Goal: Information Seeking & Learning: Learn about a topic

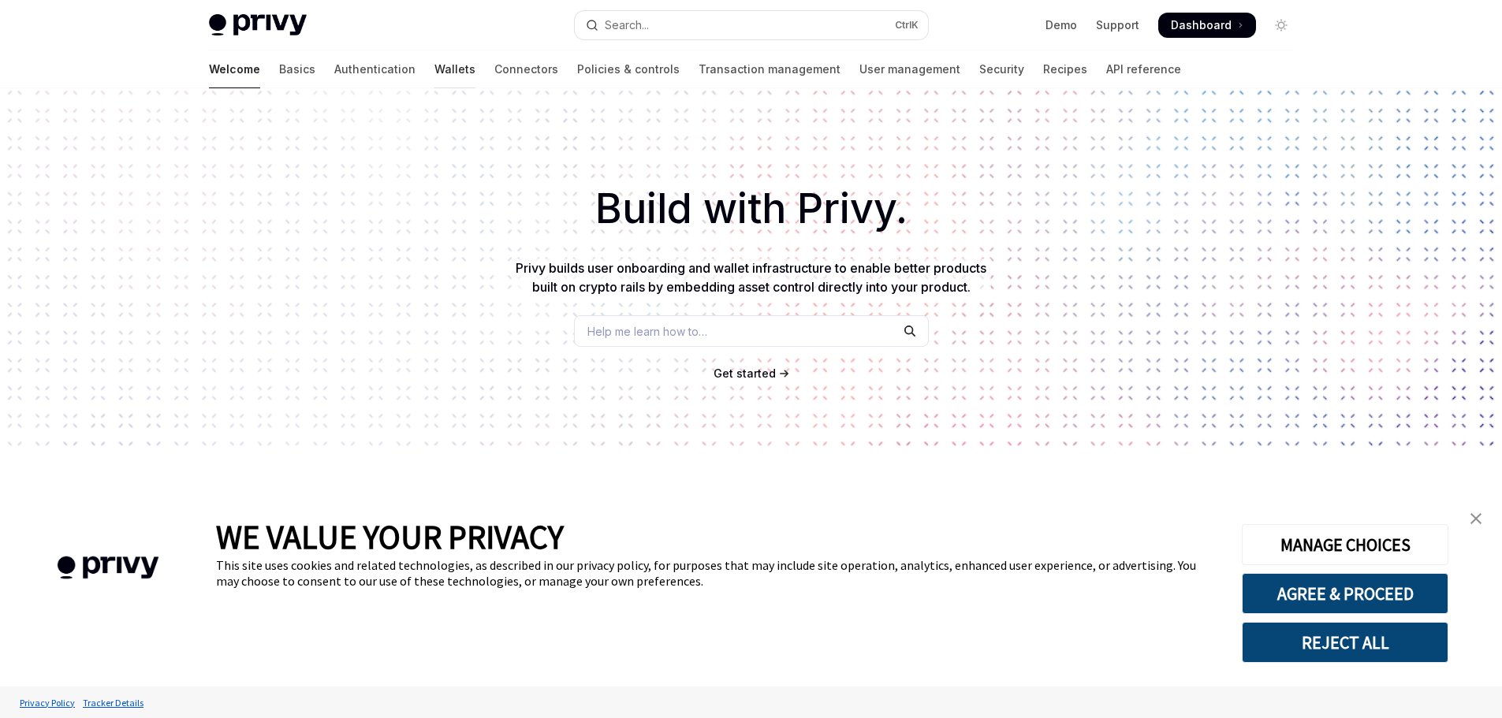
click at [434, 65] on link "Wallets" at bounding box center [454, 69] width 41 height 38
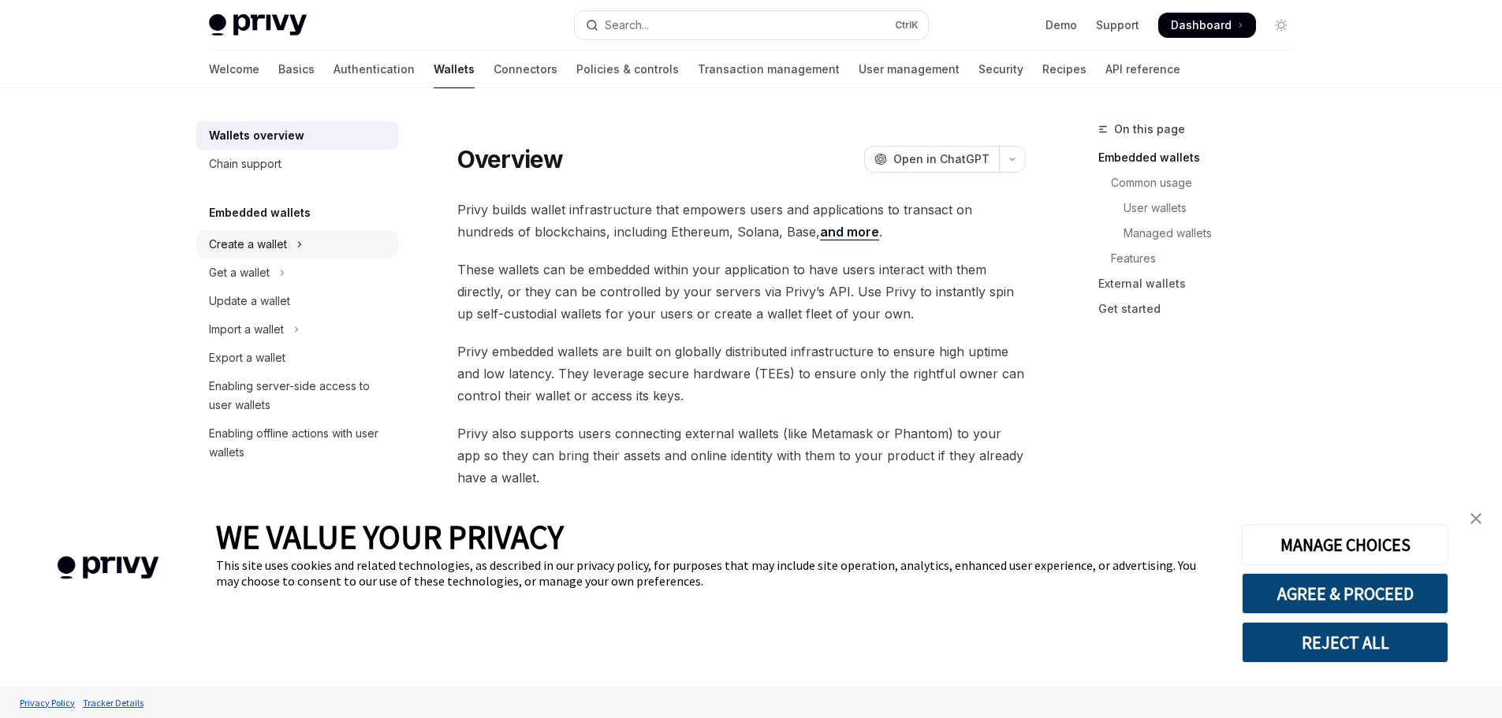
click at [264, 238] on div "Create a wallet" at bounding box center [248, 244] width 78 height 19
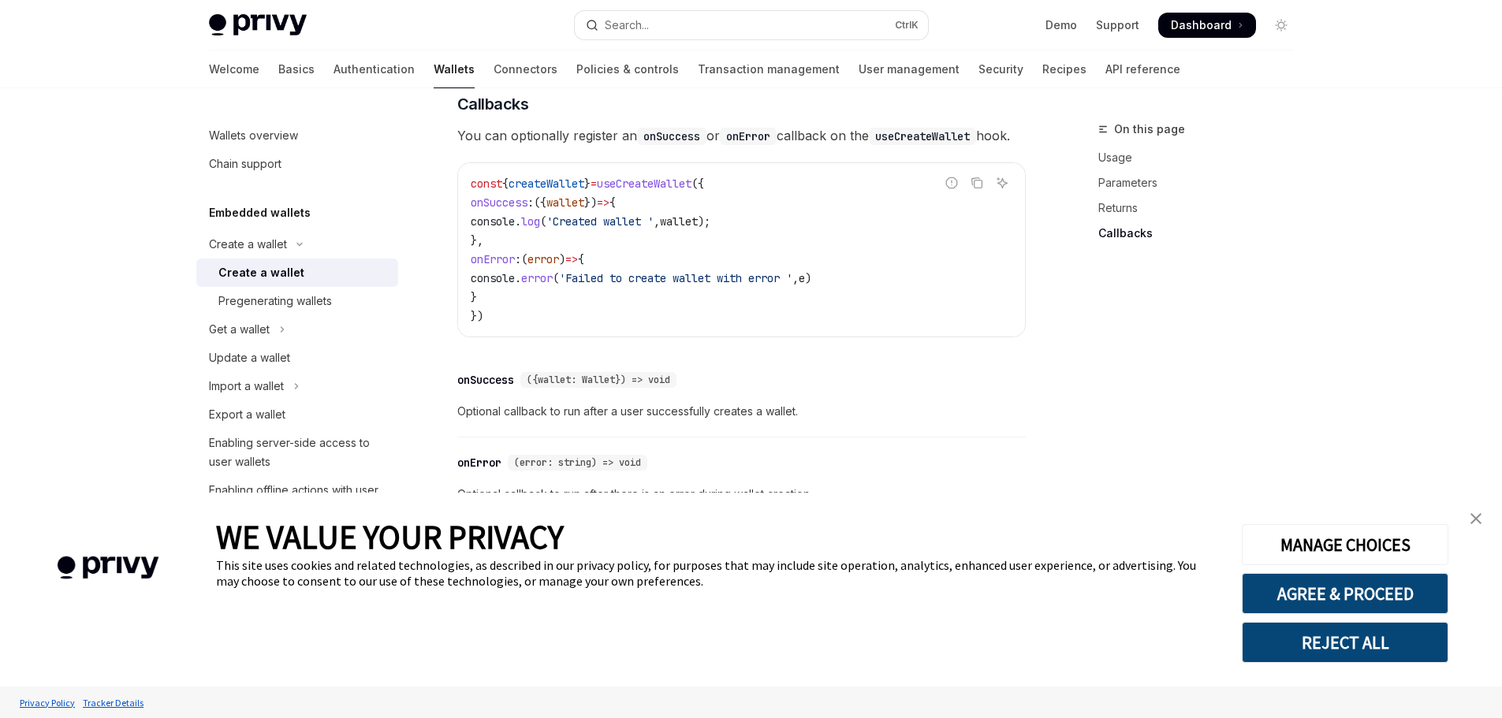
scroll to position [1104, 0]
click at [303, 331] on button "Get a wallet" at bounding box center [297, 329] width 202 height 28
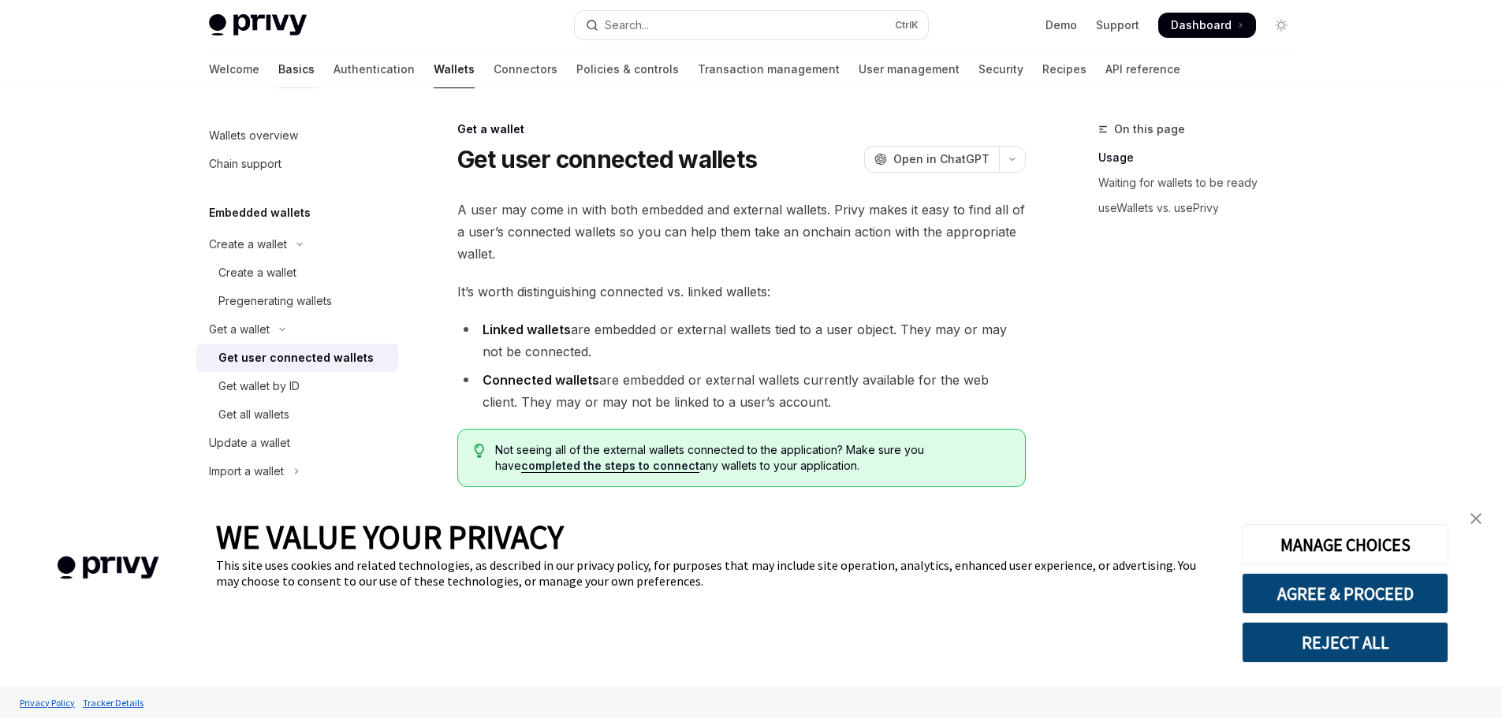
click at [278, 67] on link "Basics" at bounding box center [296, 69] width 36 height 38
type textarea "*"
